Goal: Browse casually

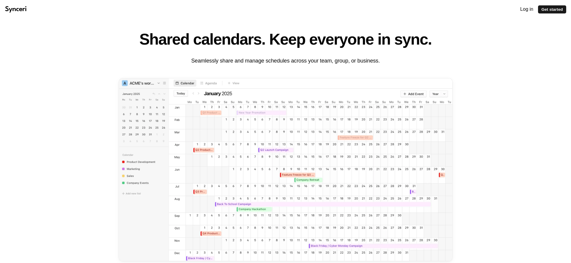
click at [475, 68] on main "Shared calendars. Keep everyone in sync. Seamlessly share and manage schedules …" at bounding box center [286, 143] width 382 height 249
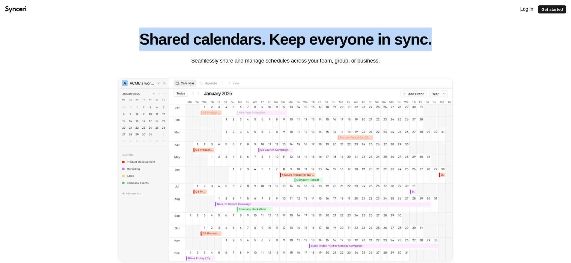
drag, startPoint x: 150, startPoint y: 32, endPoint x: 445, endPoint y: 38, distance: 295.1
click at [445, 38] on header "Shared calendars. Keep everyone in sync. Seamlessly share and manage schedules …" at bounding box center [286, 46] width 334 height 37
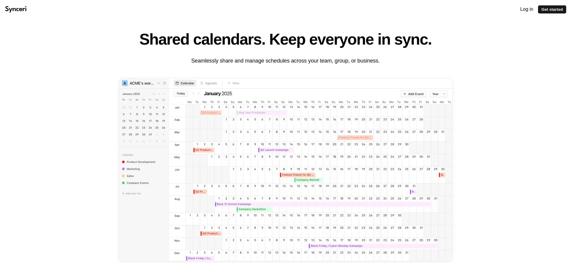
click at [78, 96] on div "Log in Get started Get started Log in Shared calendars. Keep everyone in sync. …" at bounding box center [285, 195] width 571 height 391
